Goal: Communication & Community: Answer question/provide support

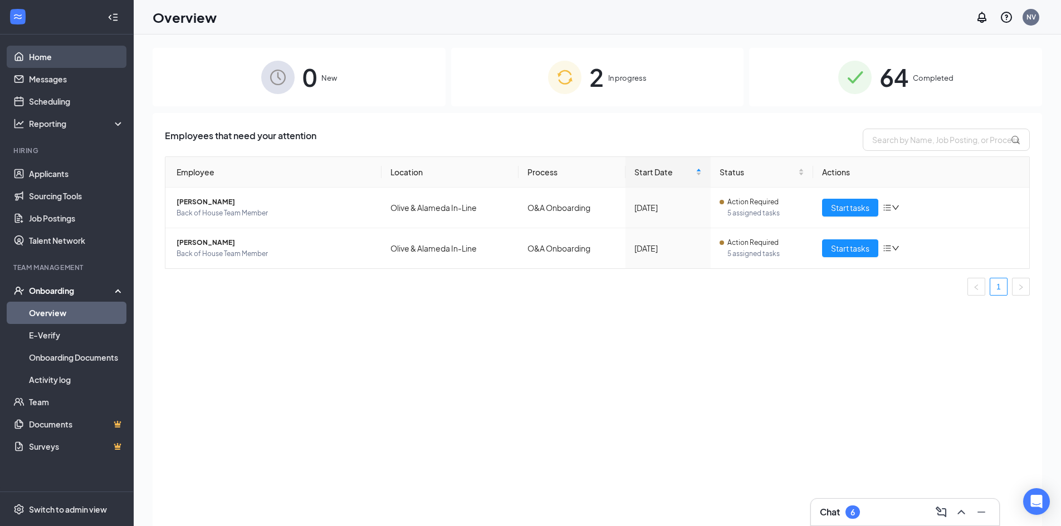
click at [52, 67] on link "Home" at bounding box center [76, 57] width 95 height 22
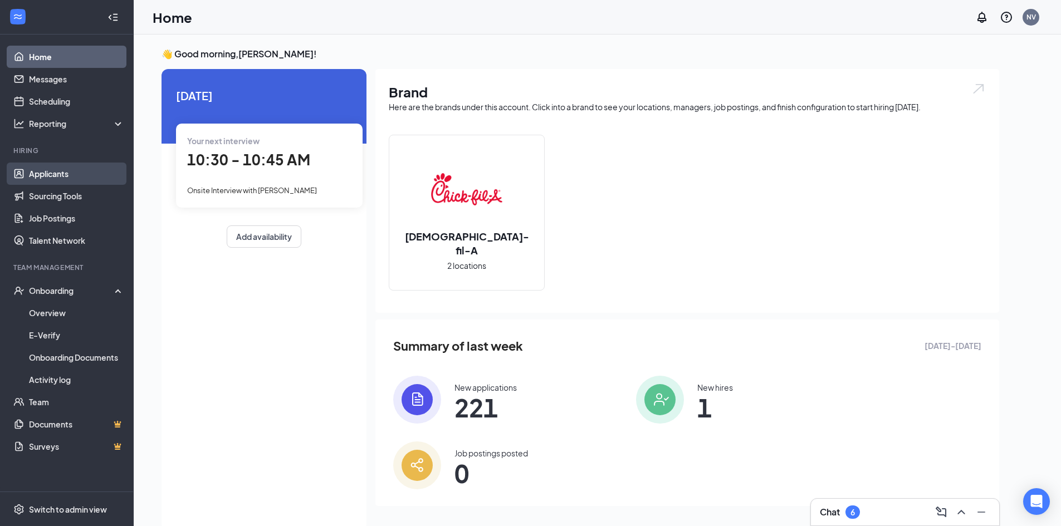
click at [73, 171] on link "Applicants" at bounding box center [76, 174] width 95 height 22
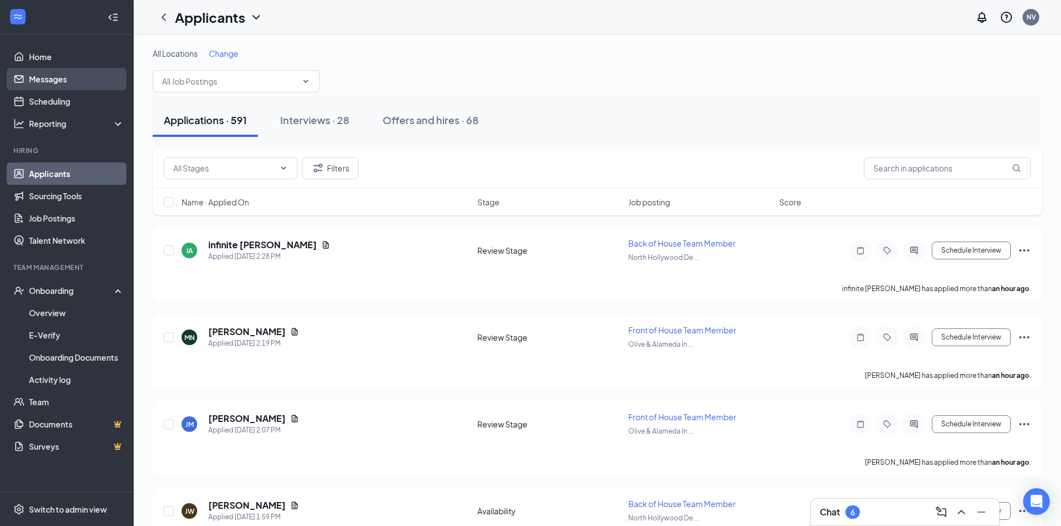
click at [81, 80] on link "Messages" at bounding box center [76, 79] width 95 height 22
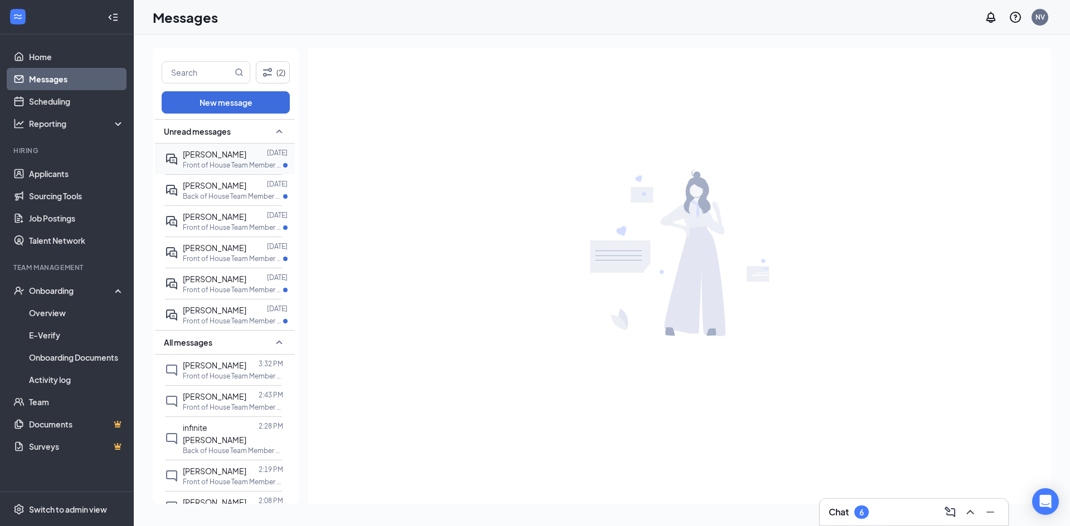
click at [235, 164] on p "Front of House Team Member at [GEOGRAPHIC_DATA] In-Line" at bounding box center [233, 164] width 100 height 9
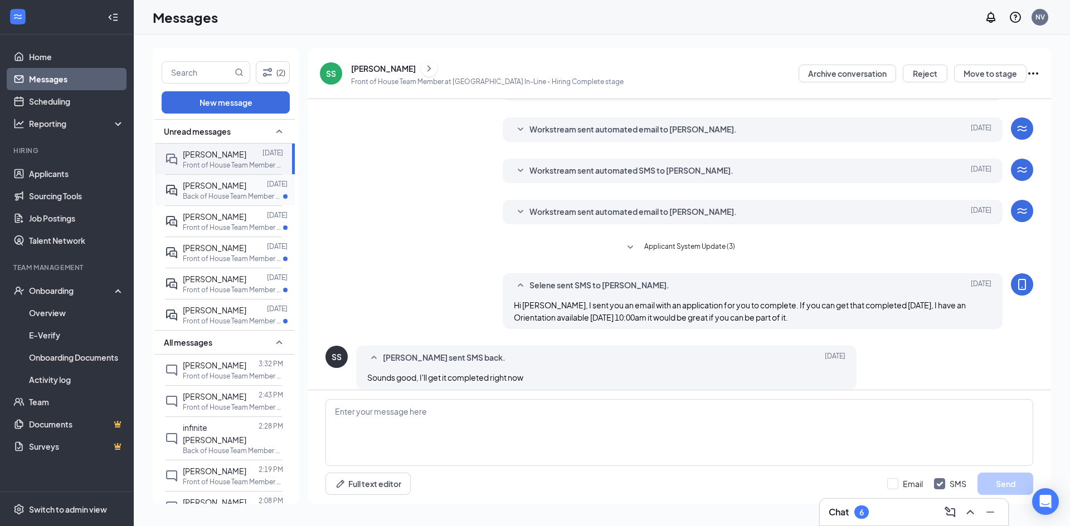
scroll to position [116, 0]
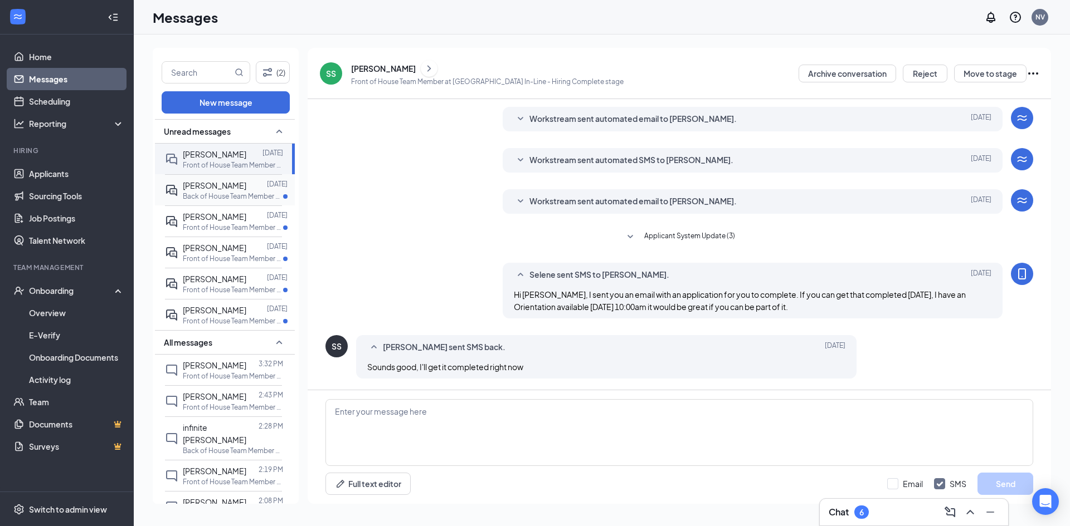
click at [195, 187] on span "[PERSON_NAME]" at bounding box center [215, 186] width 64 height 10
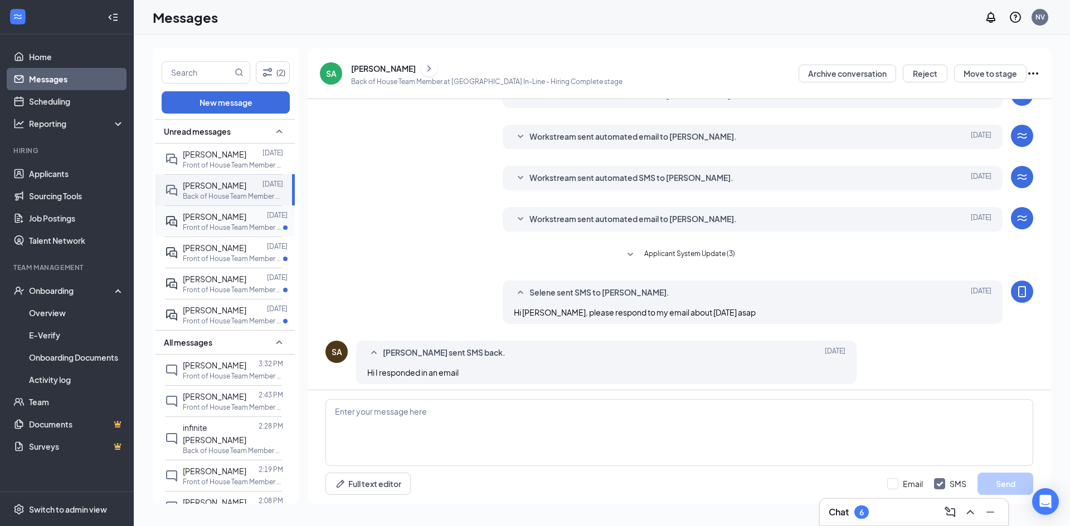
scroll to position [104, 0]
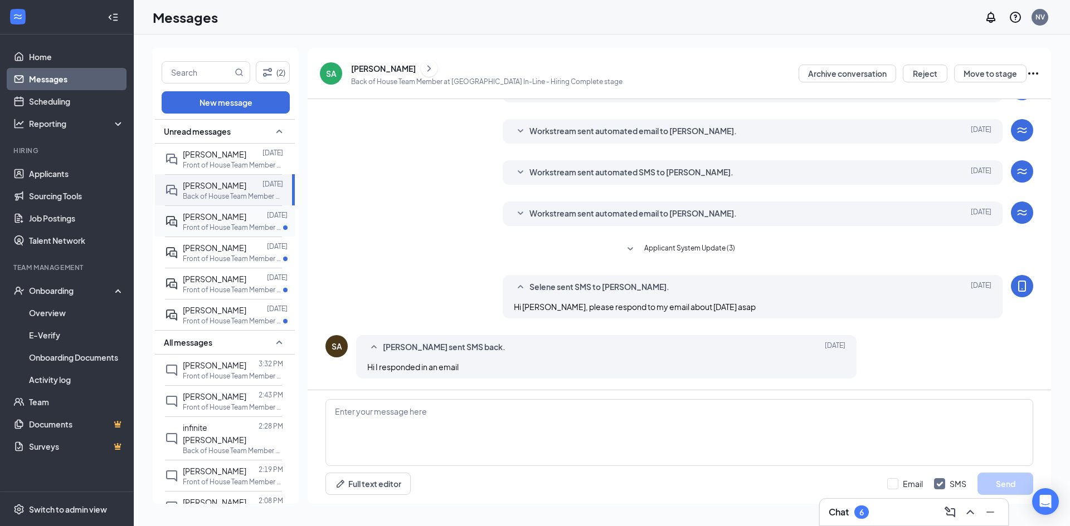
click at [214, 229] on p "Front of House Team Member at [GEOGRAPHIC_DATA] In-Line" at bounding box center [233, 227] width 100 height 9
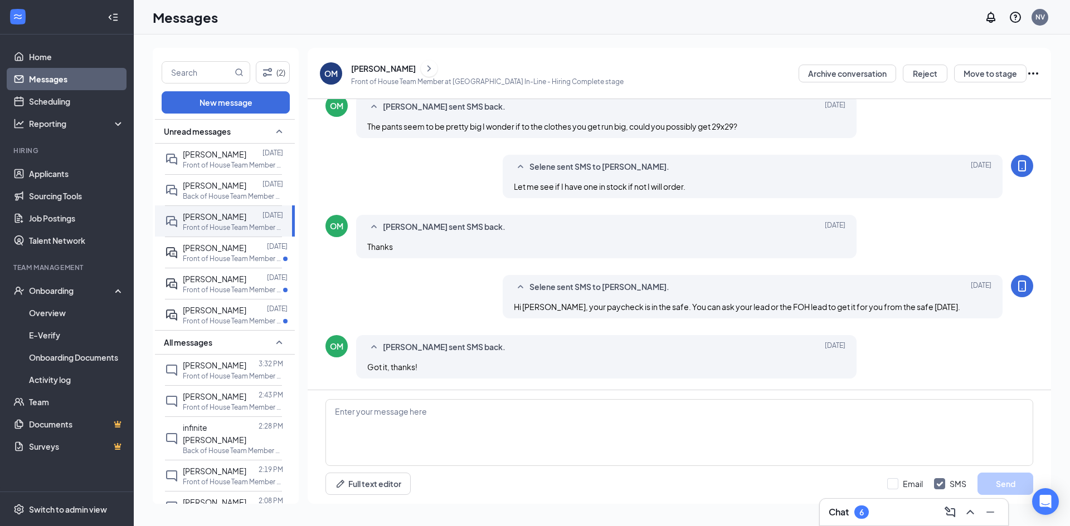
click at [270, 123] on div "Unread messages" at bounding box center [225, 131] width 140 height 25
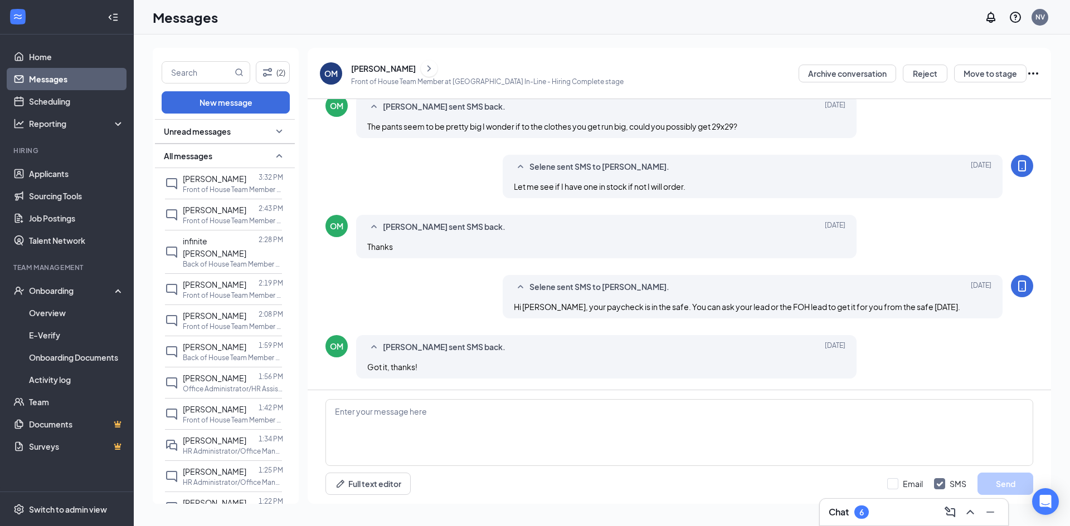
click at [65, 76] on link "Messages" at bounding box center [76, 79] width 95 height 22
click at [182, 70] on input "text" at bounding box center [197, 72] width 70 height 21
type input "[PERSON_NAME]"
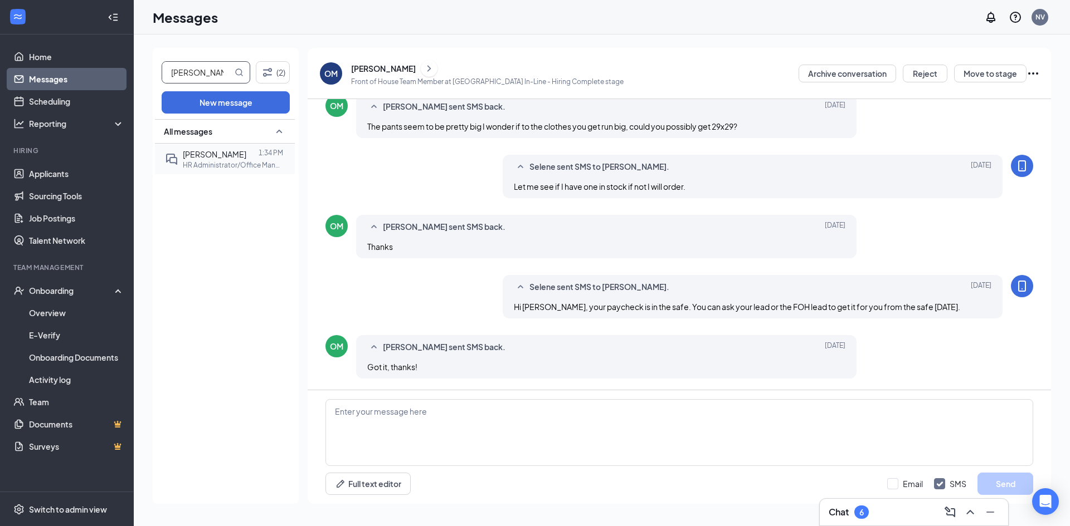
click at [216, 147] on div "[PERSON_NAME] 1:34 PM HR Administrator/Office Manager at [GEOGRAPHIC_DATA] In-L…" at bounding box center [223, 159] width 117 height 31
